Goal: Information Seeking & Learning: Find specific page/section

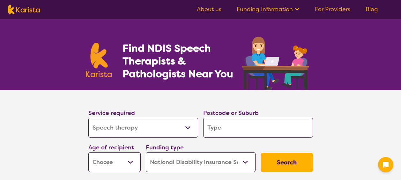
select select "Speech therapy"
select select "NDIS"
select select "Speech therapy"
select select "NDIS"
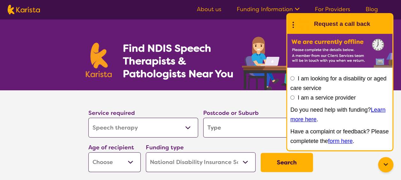
click at [222, 128] on input "search" at bounding box center [258, 128] width 110 height 20
click at [354, 159] on section "Service required Allied Health Assistant Assessment ([MEDICAL_DATA] or [MEDICAL…" at bounding box center [200, 141] width 401 height 102
click at [231, 128] on input "search" at bounding box center [258, 128] width 110 height 20
click at [349, 162] on section "Service required Allied Health Assistant Assessment ([MEDICAL_DATA] or [MEDICAL…" at bounding box center [200, 141] width 401 height 102
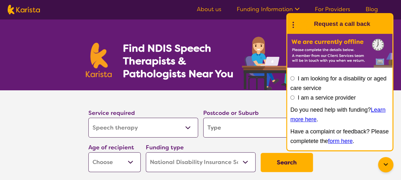
click at [349, 162] on section "Service required Allied Health Assistant Assessment ([MEDICAL_DATA] or [MEDICAL…" at bounding box center [200, 141] width 401 height 102
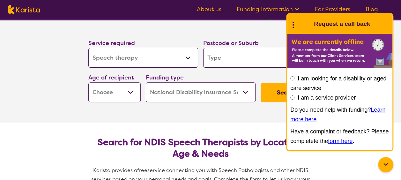
scroll to position [64, 0]
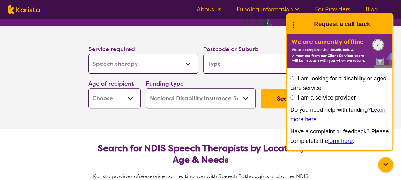
click at [228, 60] on input "search" at bounding box center [258, 64] width 110 height 20
type input "3"
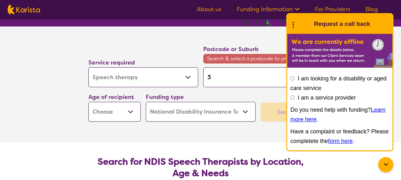
type input "39"
type input "392"
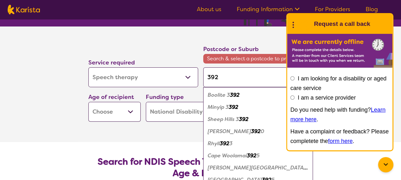
type input "3925"
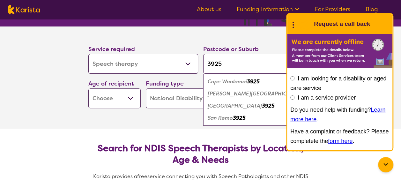
type input "3925"
click at [221, 82] on em "Cape Woolamai" at bounding box center [227, 81] width 39 height 7
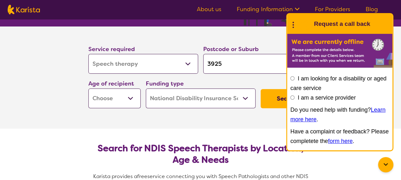
click at [126, 99] on select "Early Childhood - 0 to 9 Child - 10 to 11 Adolescent - 12 to 17 Adult - 18 to 6…" at bounding box center [114, 98] width 52 height 20
select select "EC"
click at [88, 88] on select "Early Childhood - 0 to 9 Child - 10 to 11 Adolescent - 12 to 17 Adult - 18 to 6…" at bounding box center [114, 98] width 52 height 20
select select "EC"
click at [204, 98] on select "Home Care Package (HCP) National Disability Insurance Scheme (NDIS) I don't know" at bounding box center [201, 98] width 110 height 20
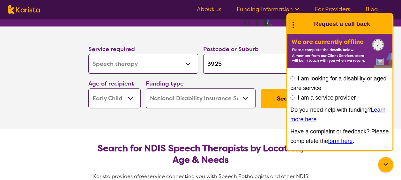
click at [204, 98] on select "Home Care Package (HCP) National Disability Insurance Scheme (NDIS) I don't know" at bounding box center [201, 98] width 110 height 20
click at [274, 97] on button "Search" at bounding box center [287, 98] width 52 height 19
